Goal: Task Accomplishment & Management: Manage account settings

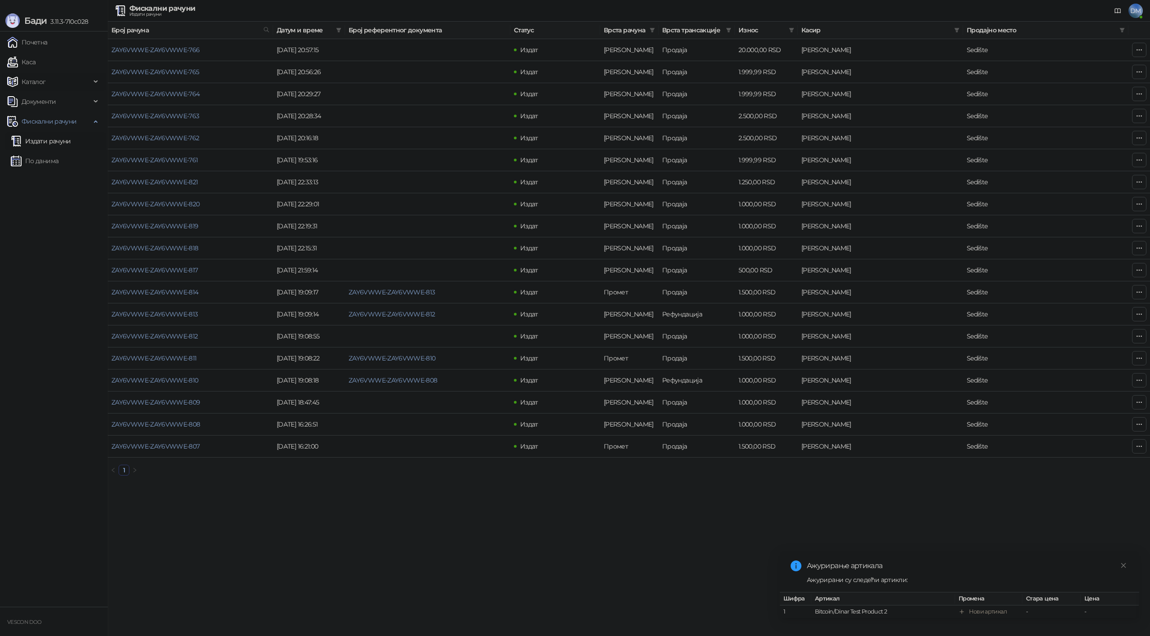
click at [39, 77] on span "Каталог" at bounding box center [34, 82] width 24 height 18
click at [48, 119] on link "Категорије" at bounding box center [35, 121] width 49 height 18
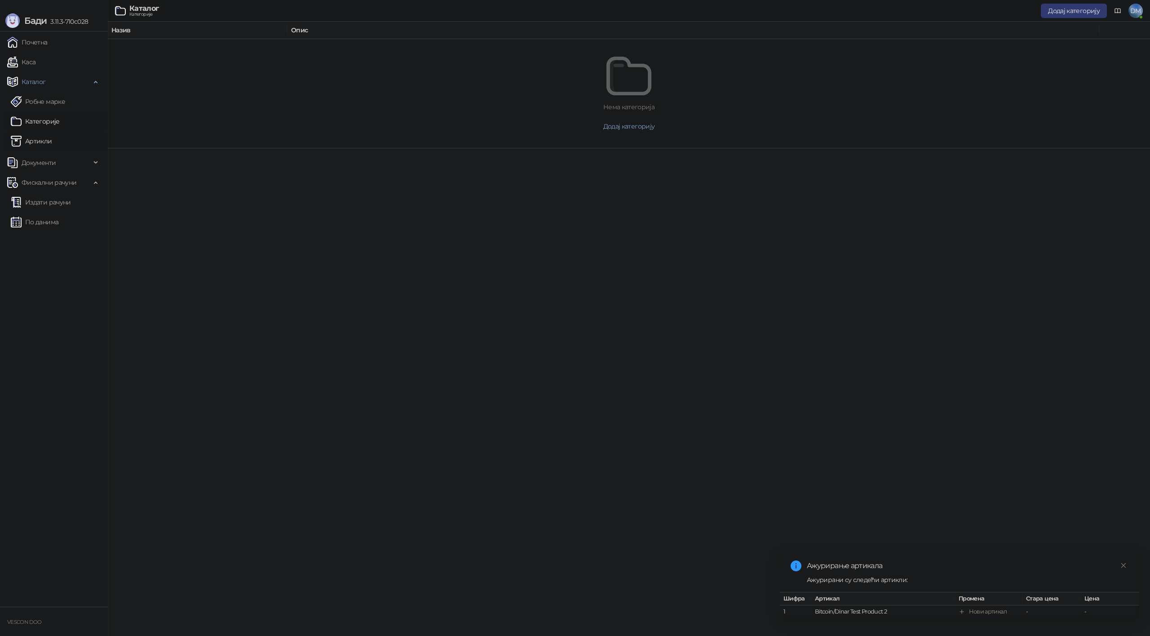
click at [48, 133] on link "Артикли" at bounding box center [31, 141] width 41 height 18
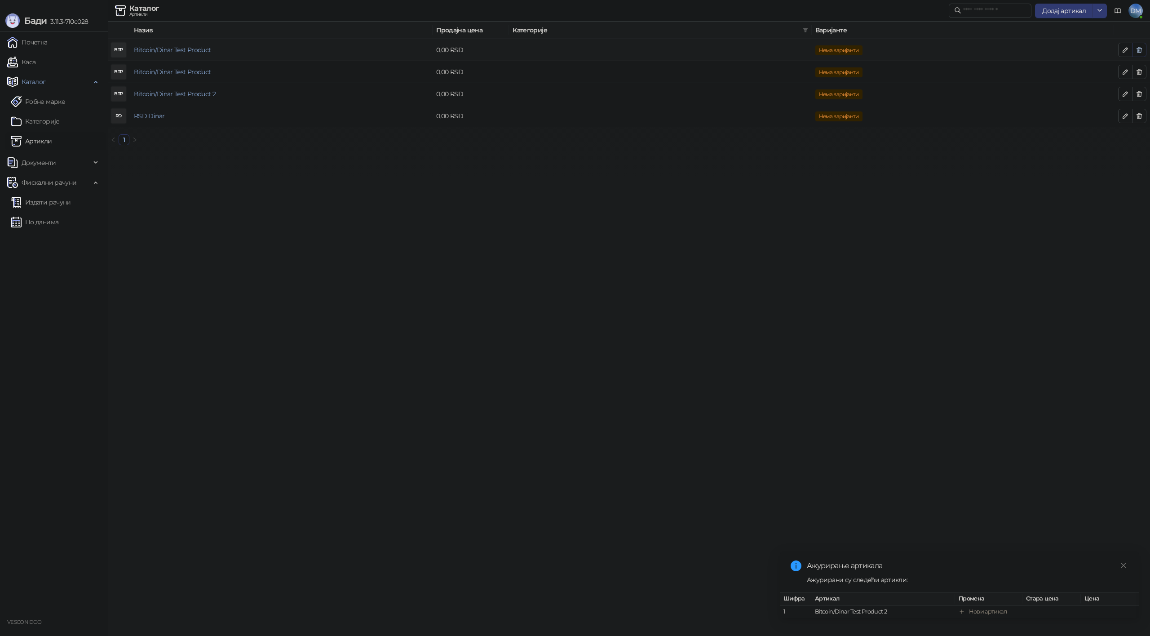
click at [1135, 49] on icon "button" at bounding box center [1138, 49] width 7 height 7
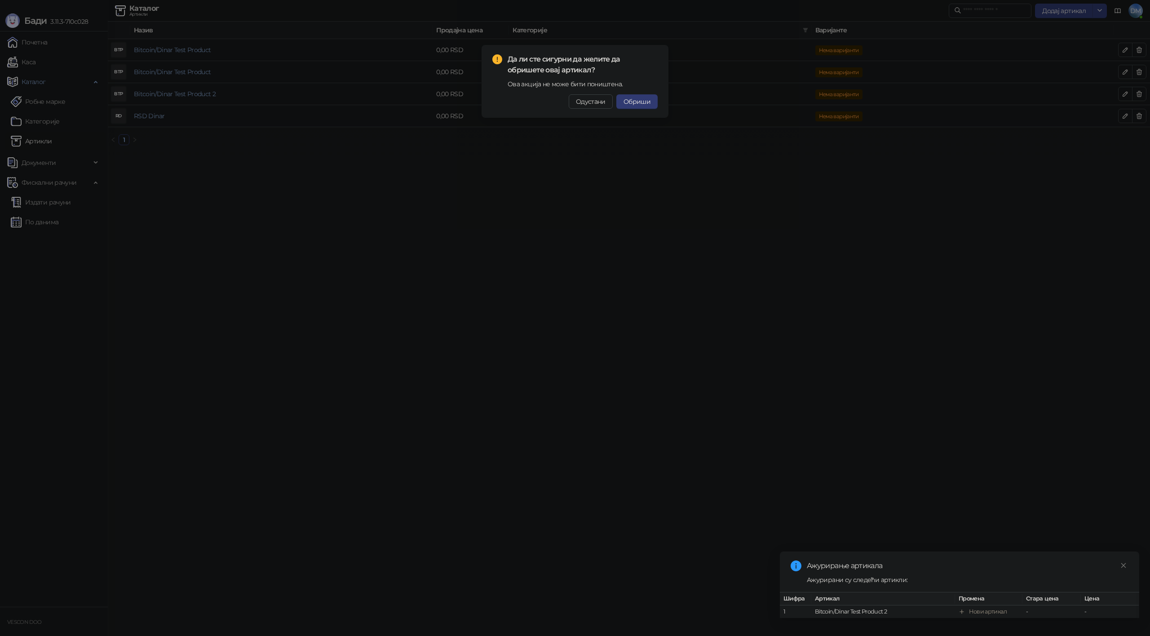
click at [639, 100] on span "Обриши" at bounding box center [636, 101] width 27 height 8
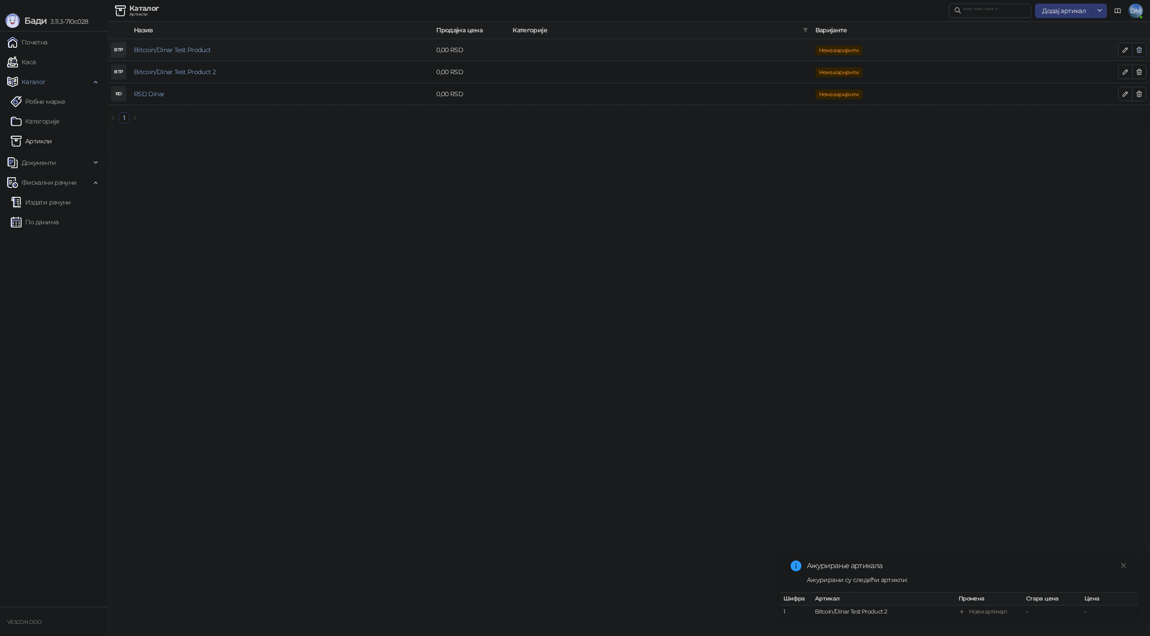
click at [1139, 51] on icon "button" at bounding box center [1139, 49] width 5 height 5
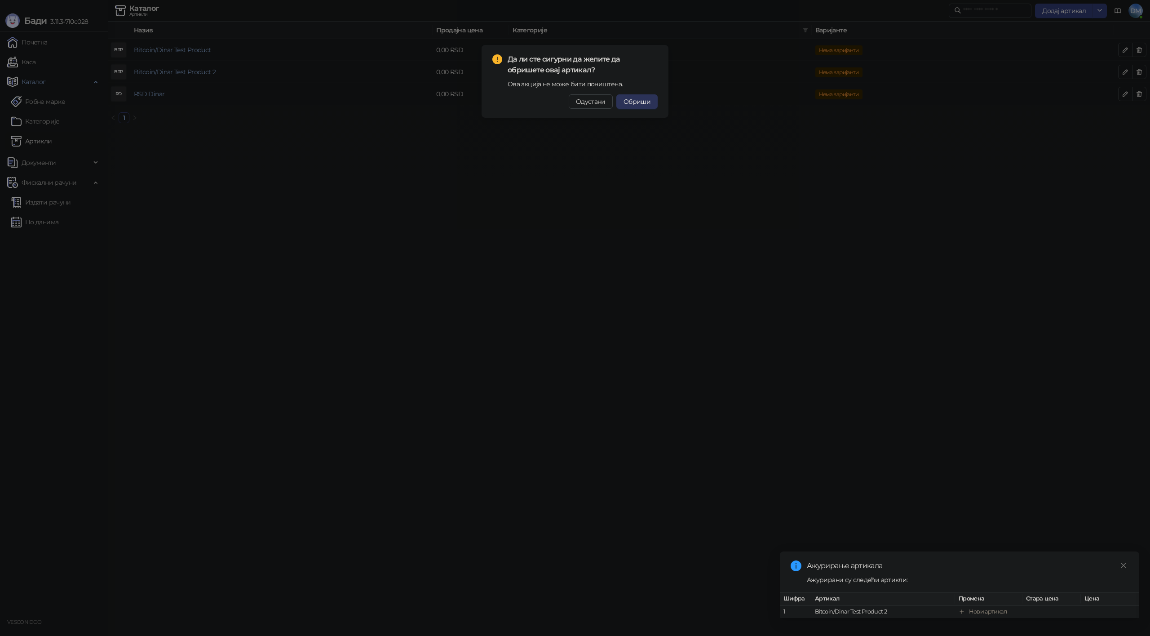
click at [641, 108] on button "Обриши" at bounding box center [636, 101] width 41 height 14
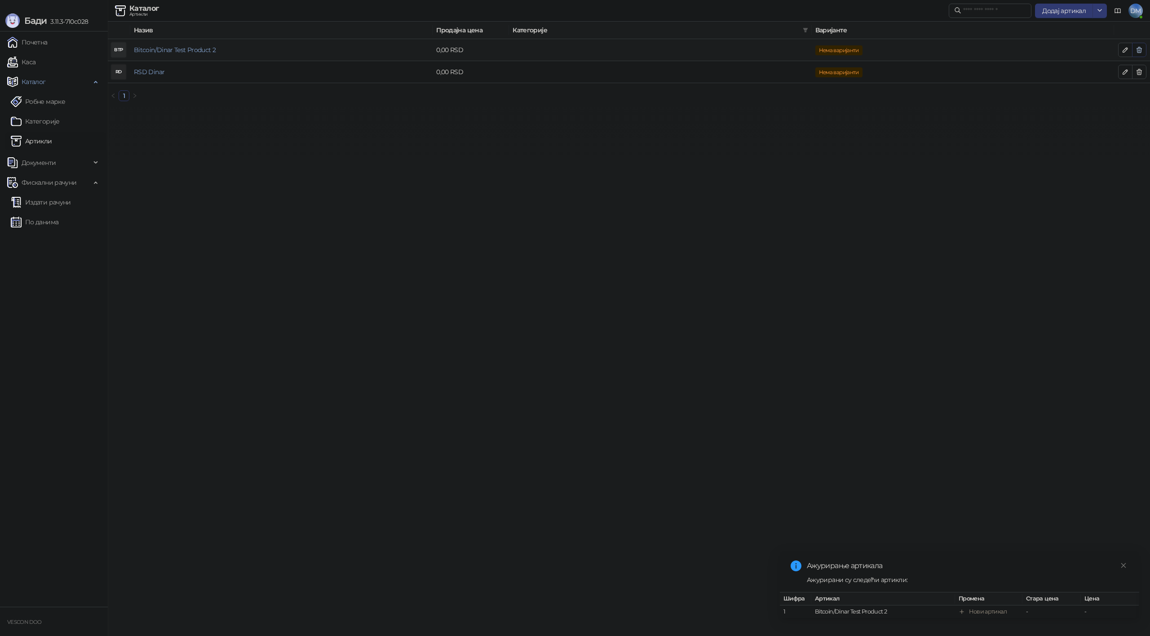
click at [1144, 53] on button "button" at bounding box center [1139, 50] width 14 height 14
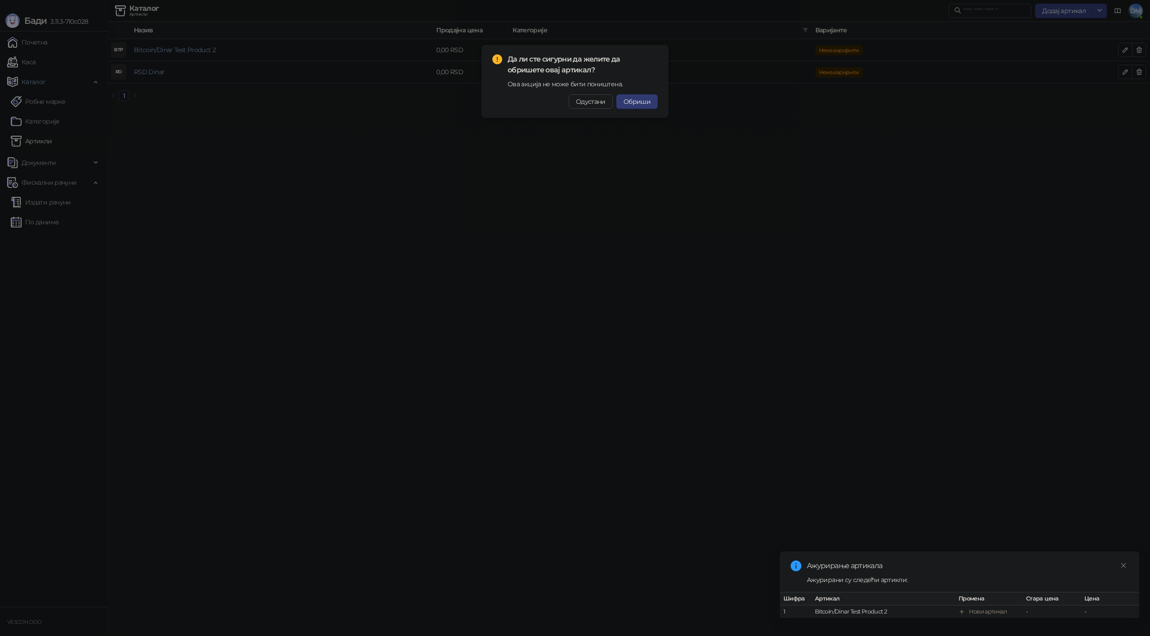
click at [625, 103] on span "Обриши" at bounding box center [636, 101] width 27 height 8
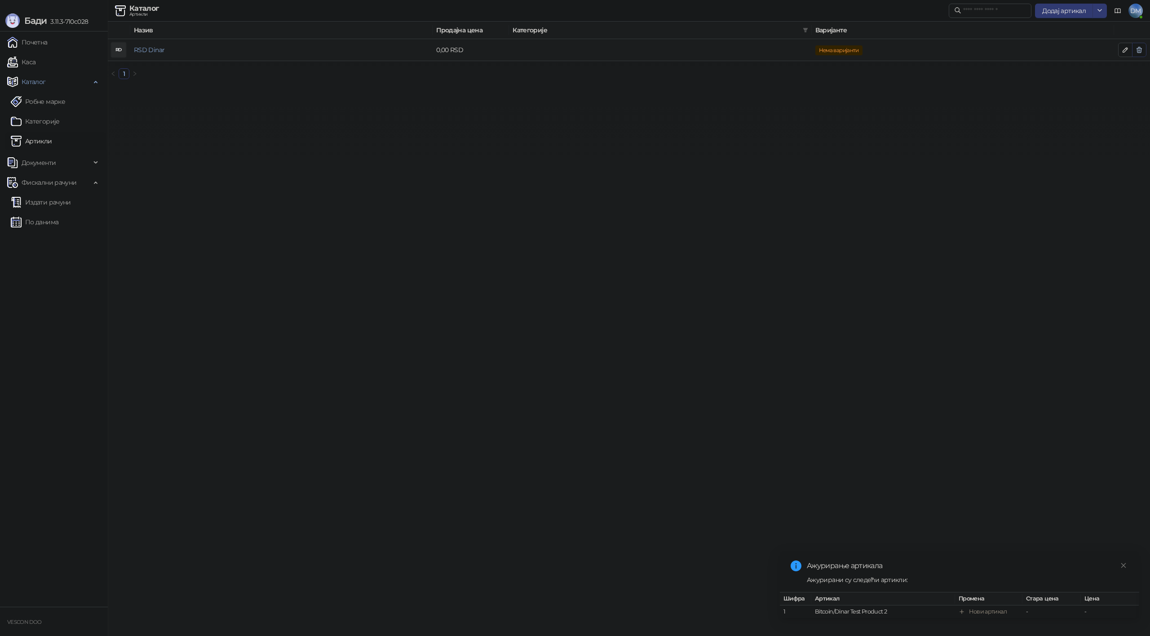
click at [1142, 51] on icon "button" at bounding box center [1138, 49] width 7 height 7
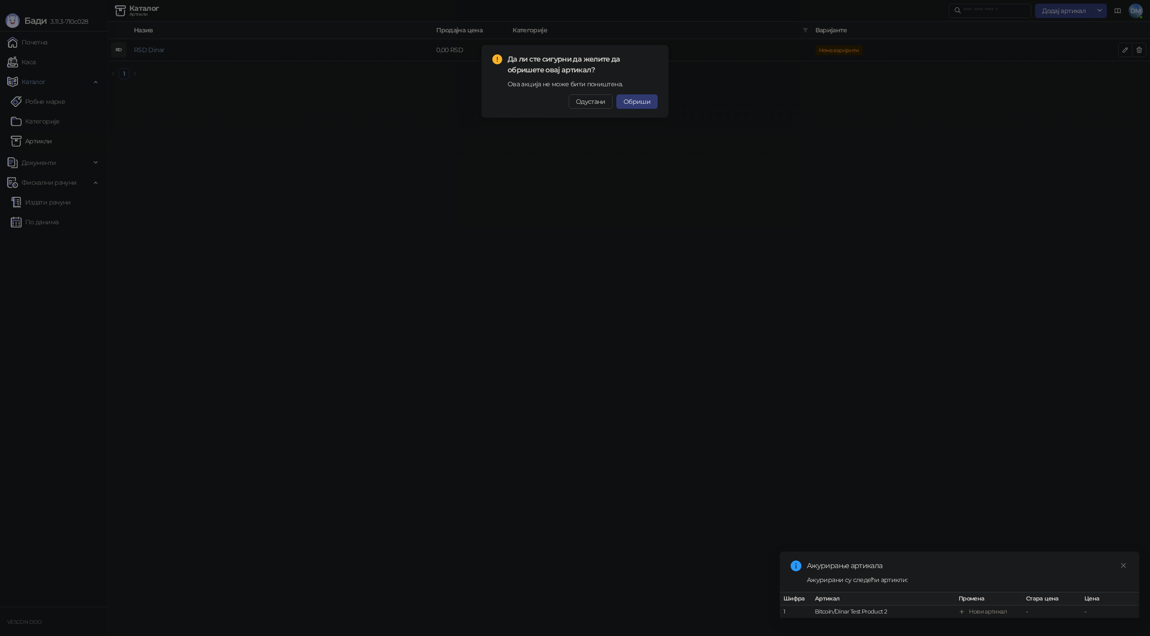
click at [646, 98] on span "Обриши" at bounding box center [636, 101] width 27 height 8
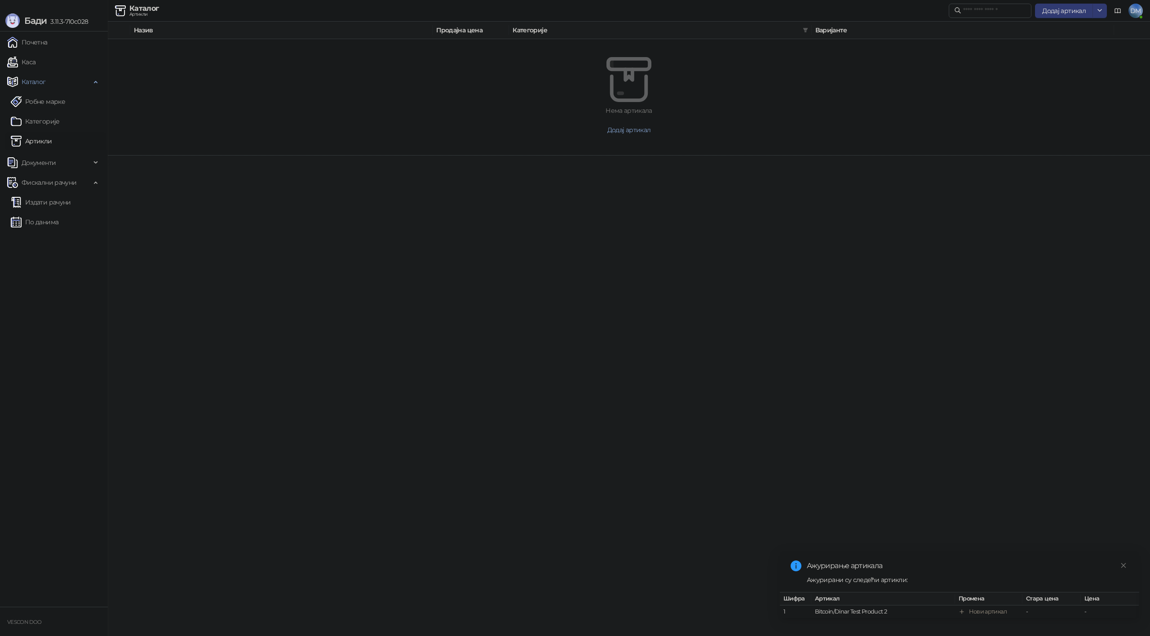
click at [548, 155] on html "Бади 3.11.3-710c028 Почетна Каса Каталог Робне марке Категорије Артикли Докумен…" at bounding box center [575, 77] width 1150 height 155
click at [1125, 562] on icon "close" at bounding box center [1123, 565] width 6 height 6
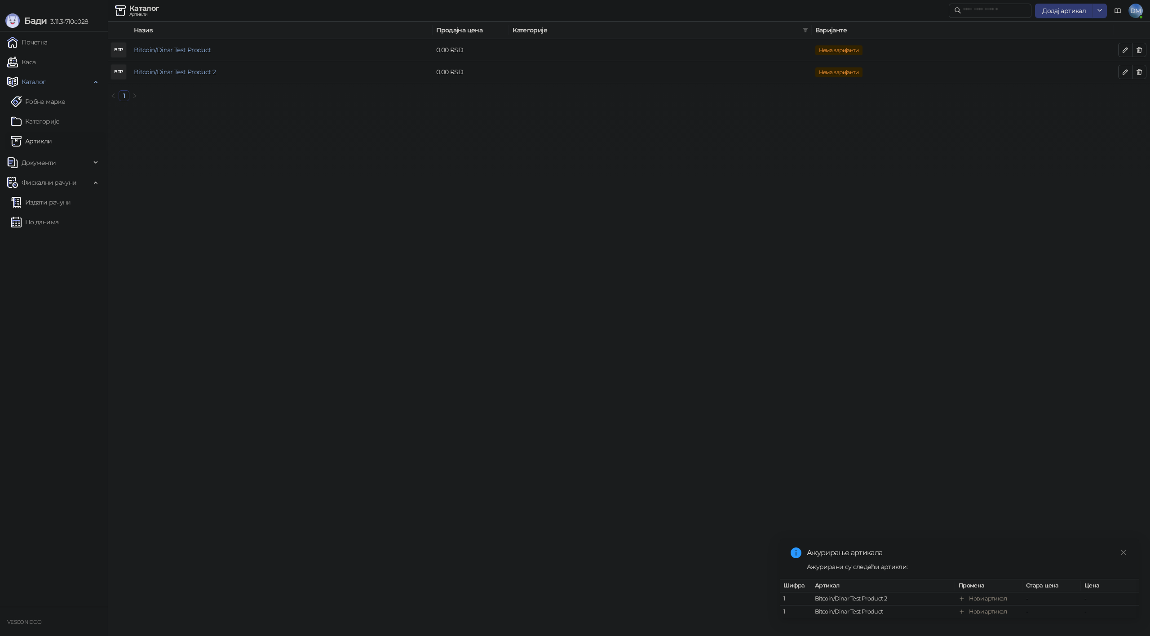
click at [844, 108] on html "Бади 3.11.3-710c028 Почетна Каса Каталог Робне марке Категорије Артикли Докумен…" at bounding box center [575, 54] width 1150 height 108
click at [838, 108] on html "Бади 3.11.3-710c028 Почетна Каса Каталог Робне марке Категорије Артикли Докумен…" at bounding box center [575, 54] width 1150 height 108
click at [567, 130] on html "Бади 3.11.3-710c028 Почетна Каса Каталог Робне марке Категорије Артикли Докумен…" at bounding box center [575, 65] width 1150 height 130
click at [1143, 52] on button "button" at bounding box center [1139, 50] width 14 height 14
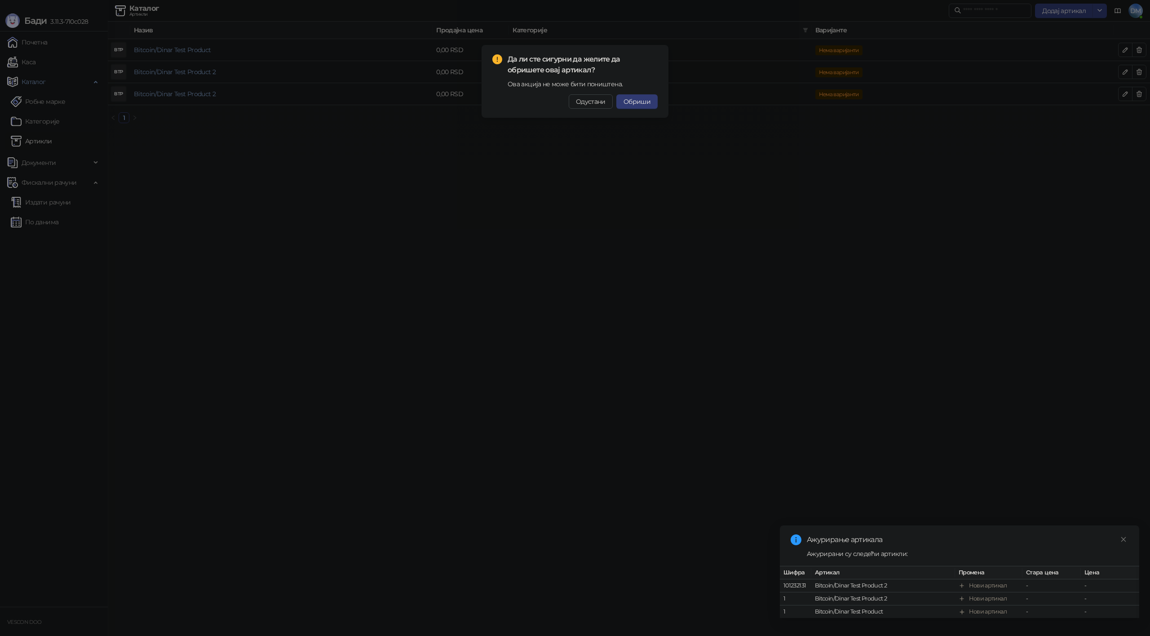
click at [640, 109] on div "Да ли сте сигурни да желите да обришете овај артикал? Ова акција не може бити п…" at bounding box center [574, 81] width 187 height 73
drag, startPoint x: 626, startPoint y: 104, endPoint x: 635, endPoint y: 103, distance: 9.0
click at [626, 104] on span "Обриши" at bounding box center [636, 101] width 27 height 8
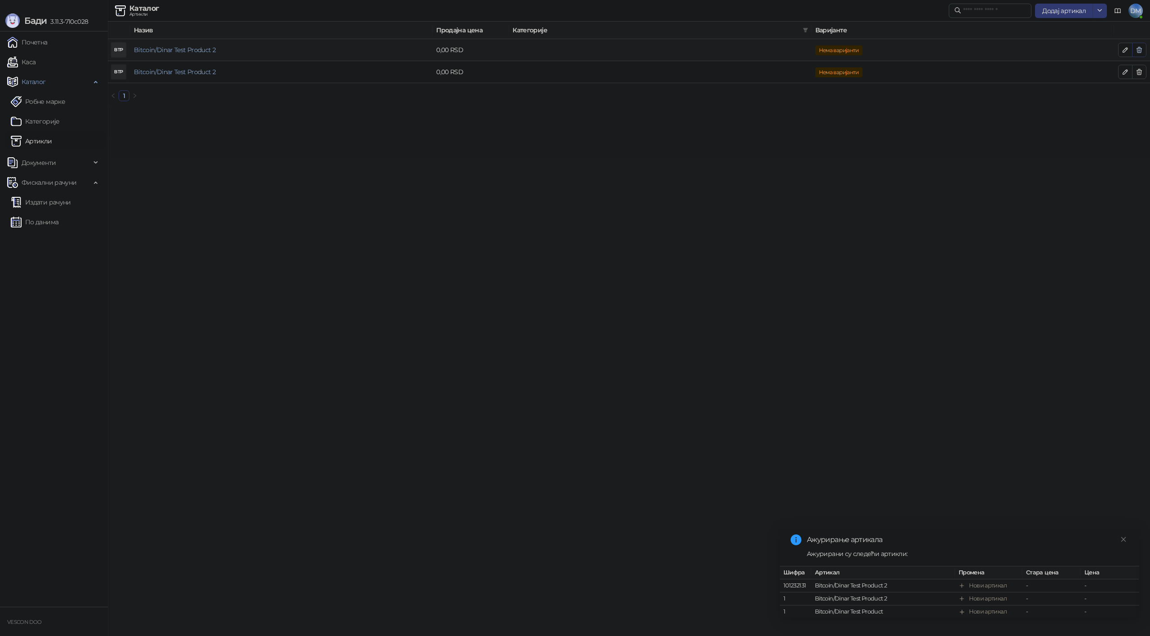
click at [1141, 51] on icon "button" at bounding box center [1139, 49] width 5 height 5
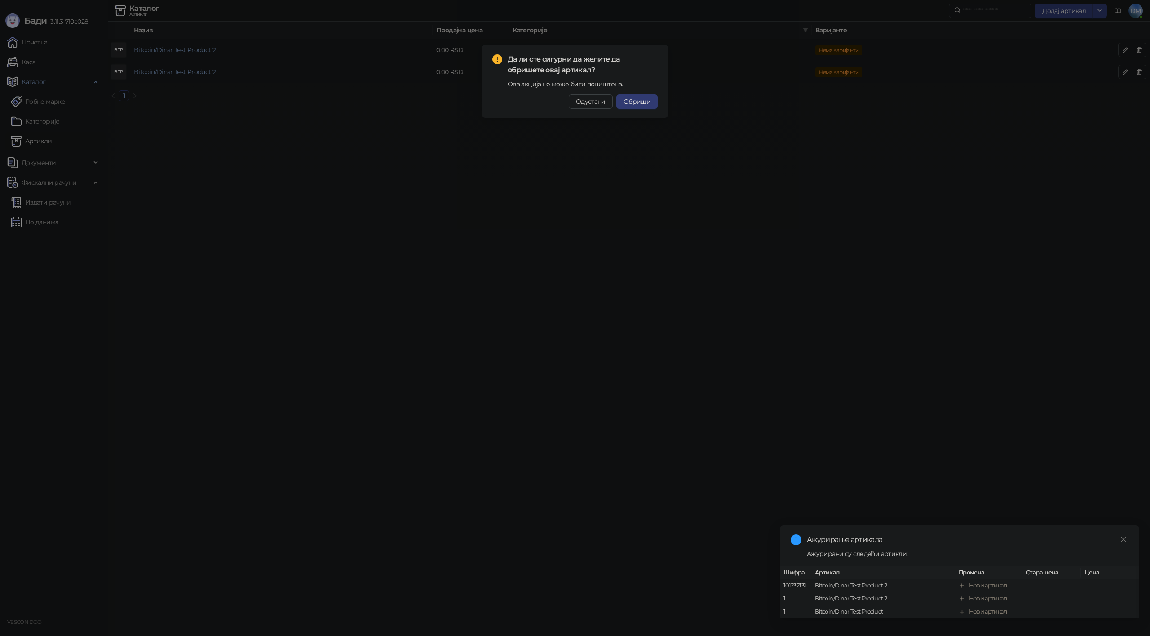
drag, startPoint x: 633, startPoint y: 101, endPoint x: 682, endPoint y: 99, distance: 49.0
click at [633, 101] on span "Обриши" at bounding box center [636, 101] width 27 height 8
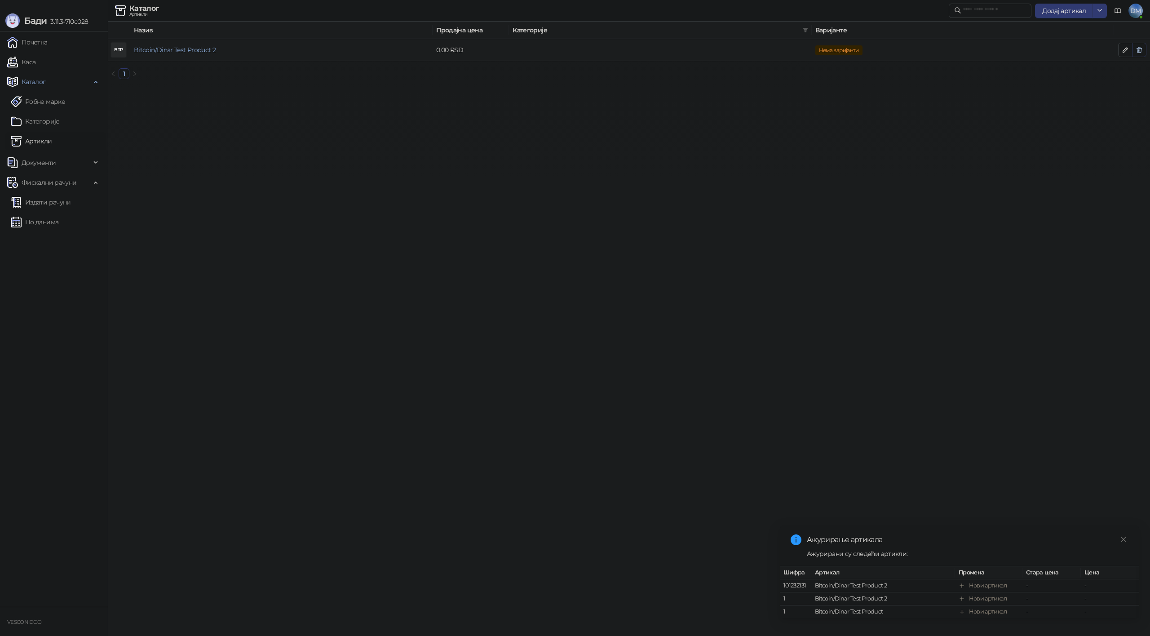
click at [1137, 51] on icon "button" at bounding box center [1138, 49] width 7 height 7
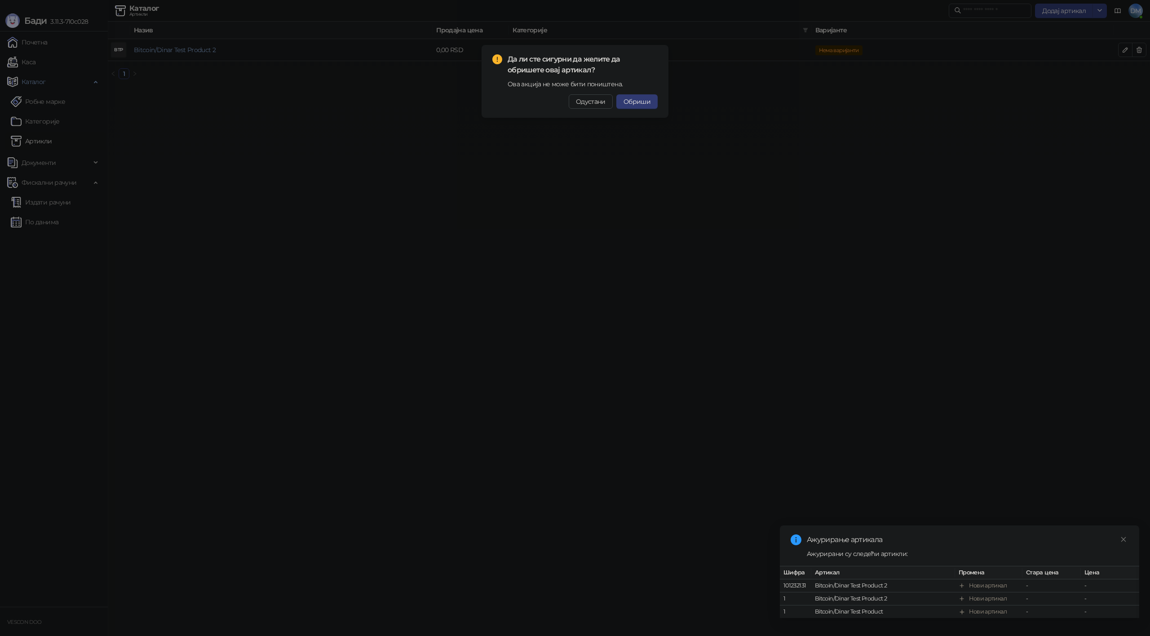
click at [625, 105] on span "Обриши" at bounding box center [636, 101] width 27 height 8
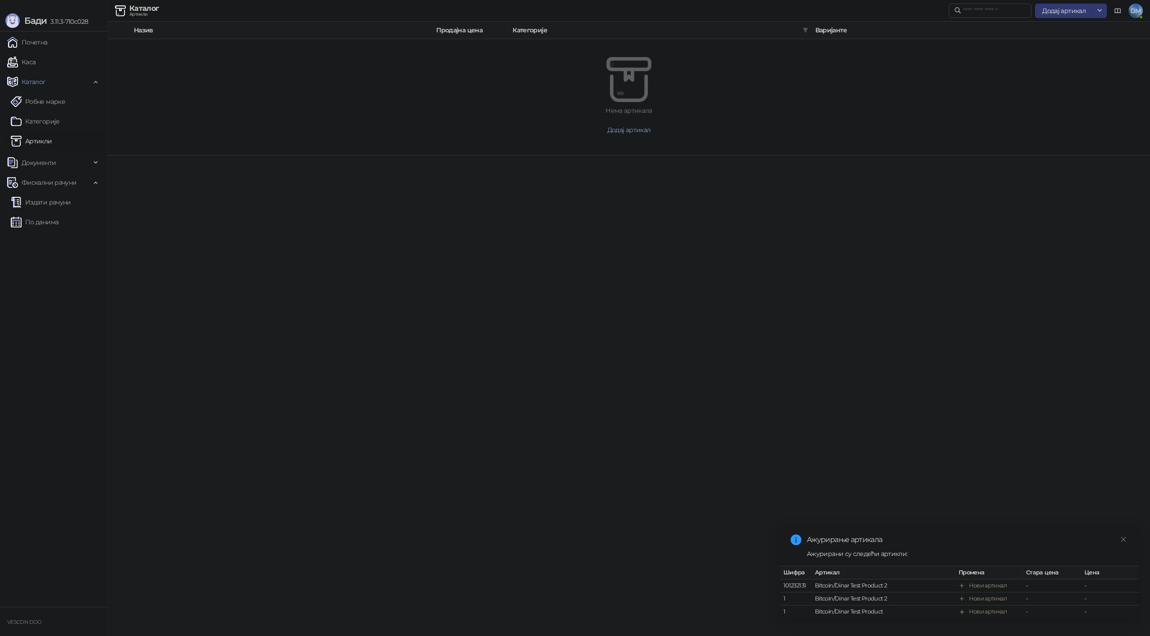
click at [533, 155] on html "Бади 3.11.3-710c028 Почетна Каса Каталог Робне марке Категорије Артикли Докумен…" at bounding box center [575, 77] width 1150 height 155
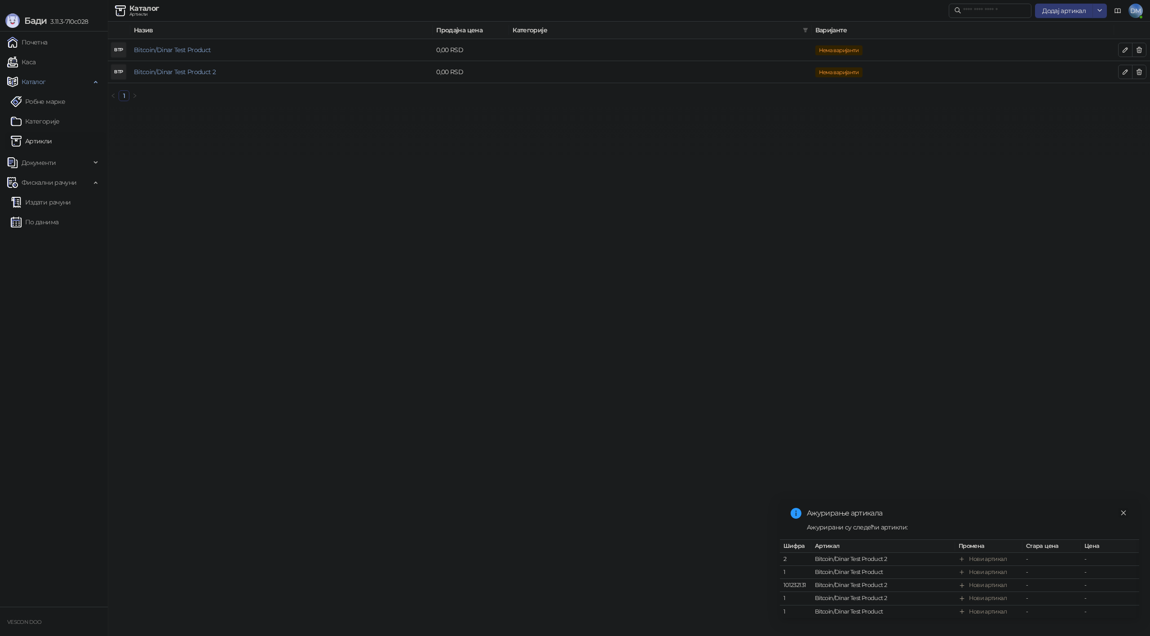
click at [1123, 510] on icon "close" at bounding box center [1123, 512] width 5 height 5
click at [739, 108] on html "Бади 3.11.3-710c028 Почетна Каса Каталог Робне марке Категорије Артикли Докумен…" at bounding box center [575, 54] width 1150 height 108
click at [714, 108] on html "Бади 3.11.3-710c028 Почетна Каса Каталог Робне марке Категорије Артикли Докумен…" at bounding box center [575, 54] width 1150 height 108
click at [48, 39] on link "Почетна" at bounding box center [27, 42] width 40 height 18
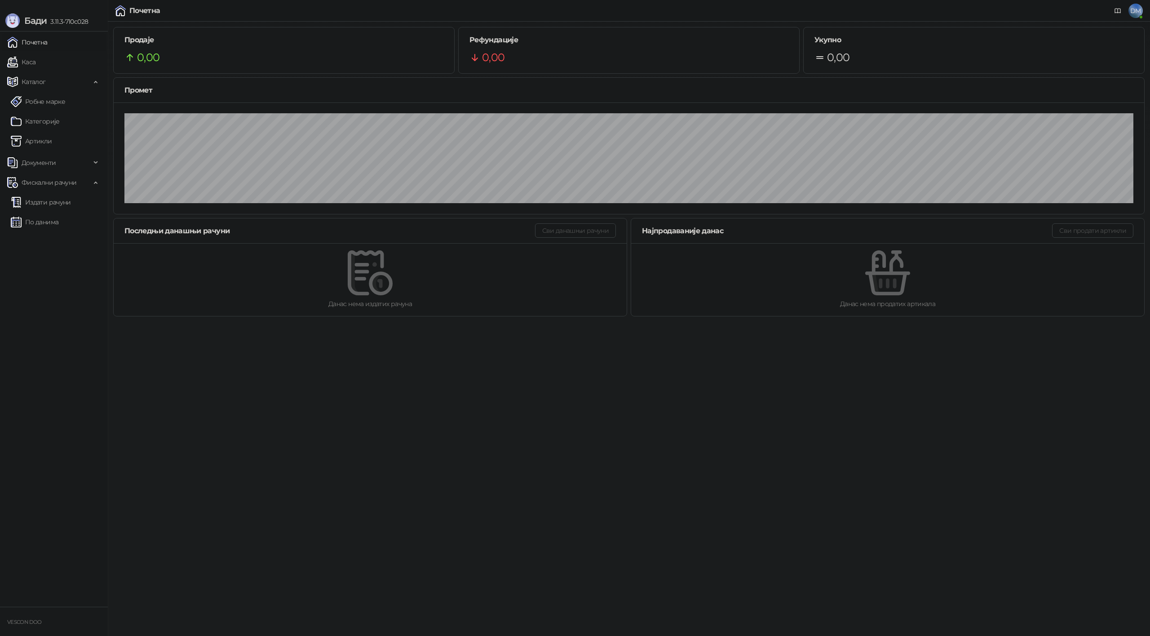
click at [37, 41] on link "Почетна" at bounding box center [27, 42] width 40 height 18
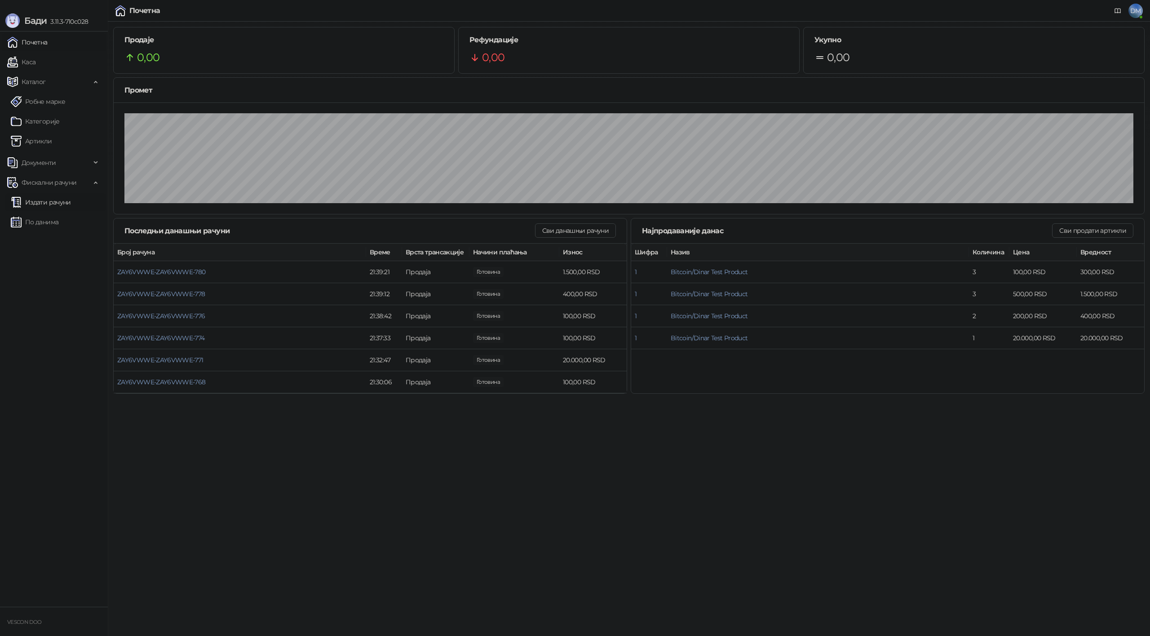
click at [46, 200] on link "Издати рачуни" at bounding box center [41, 202] width 60 height 18
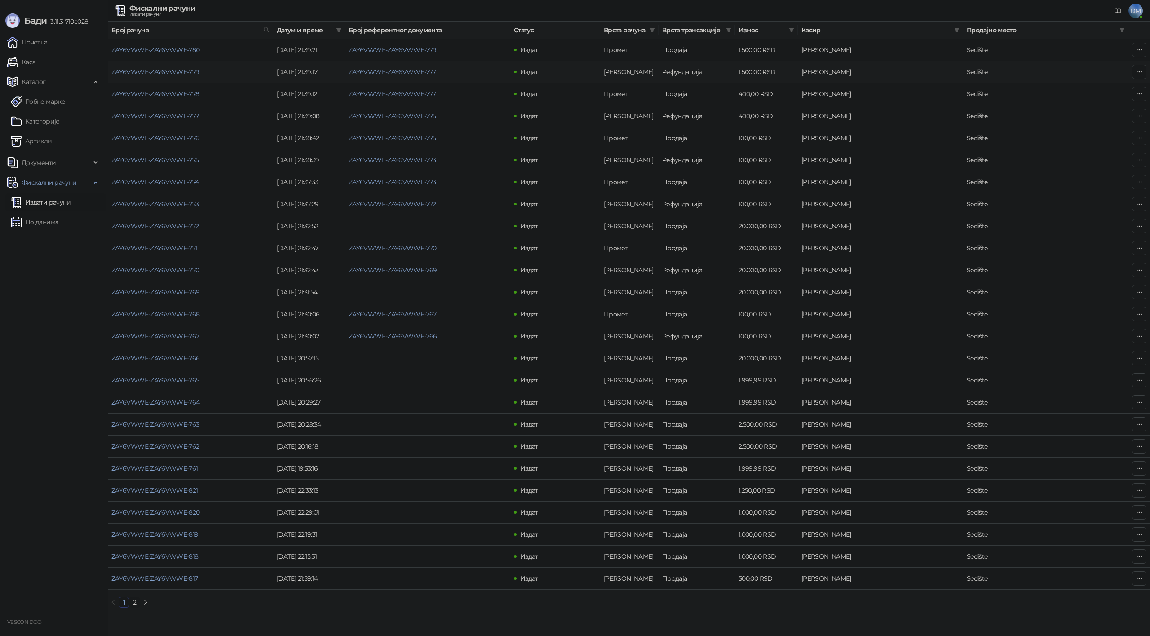
click at [686, 75] on td "Рефундација" at bounding box center [696, 72] width 76 height 22
click at [602, 79] on td "[PERSON_NAME]" at bounding box center [629, 72] width 58 height 22
click at [180, 228] on link "ZAY6VWWE-ZAY6VWWE-772" at bounding box center [155, 226] width 88 height 8
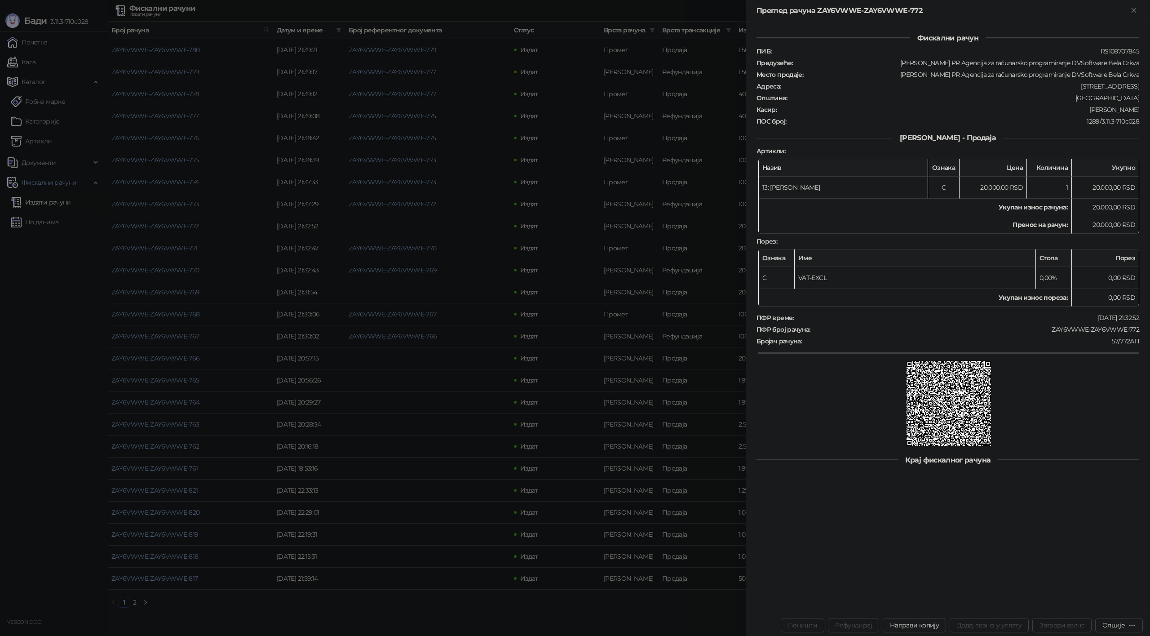
click at [162, 53] on div at bounding box center [575, 318] width 1150 height 636
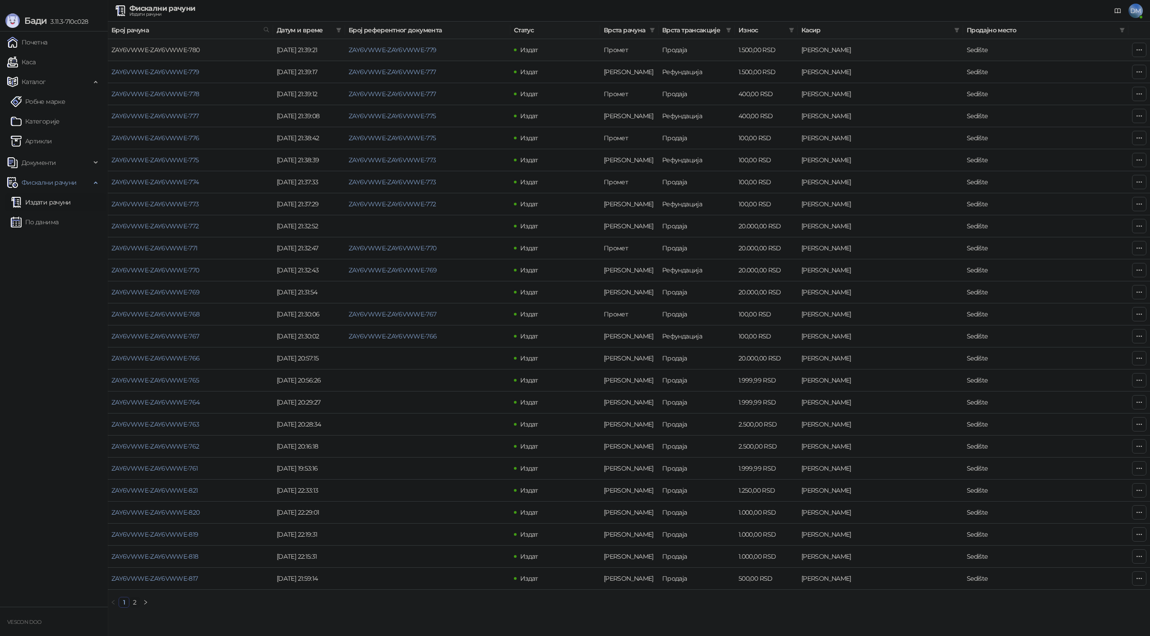
click at [164, 50] on link "ZAY6VWWE-ZAY6VWWE-780" at bounding box center [155, 50] width 88 height 8
